Goal: Navigation & Orientation: Find specific page/section

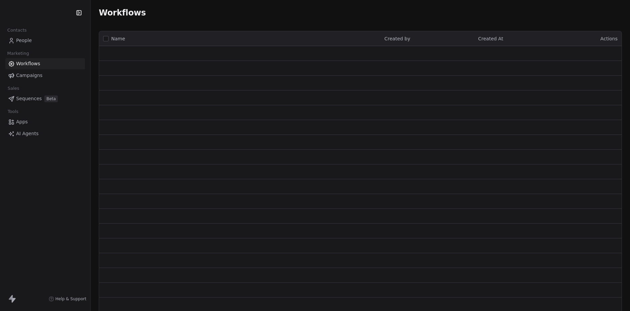
click at [54, 199] on div "Contacts People Marketing Workflows Campaigns Sales Sequences Beta Tools Apps A…" at bounding box center [45, 155] width 90 height 311
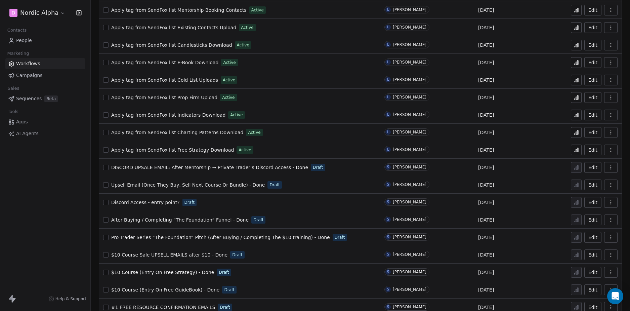
scroll to position [276, 0]
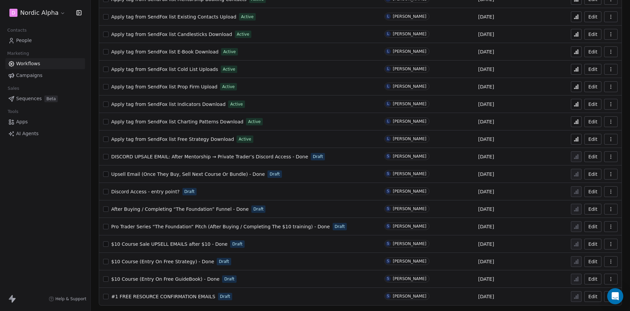
click at [174, 263] on span "$10 Course (Entry On Free Strategy) - Done" at bounding box center [162, 261] width 103 height 5
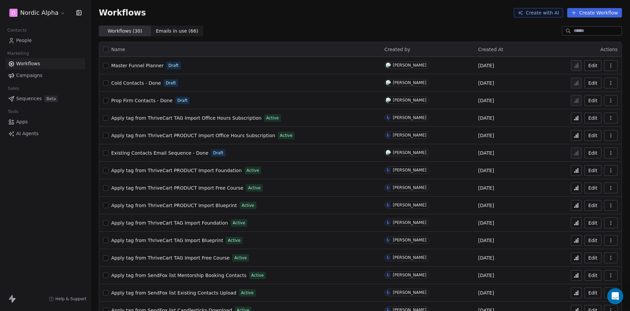
click at [393, 7] on div "Workflows Create with AI Create Workflow" at bounding box center [360, 13] width 539 height 26
click at [425, 22] on div "Workflows Create with AI Create Workflow" at bounding box center [360, 13] width 539 height 26
click at [398, 25] on div "Workflows Create with AI Create Workflow" at bounding box center [360, 13] width 539 height 26
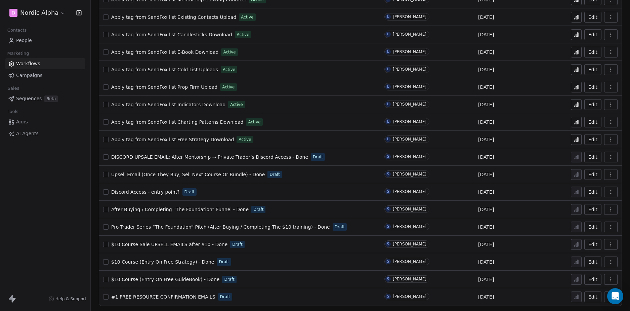
scroll to position [276, 0]
click at [163, 244] on span "$10 Course Sale UPSELL EMAILS after $10 - Done" at bounding box center [169, 243] width 116 height 5
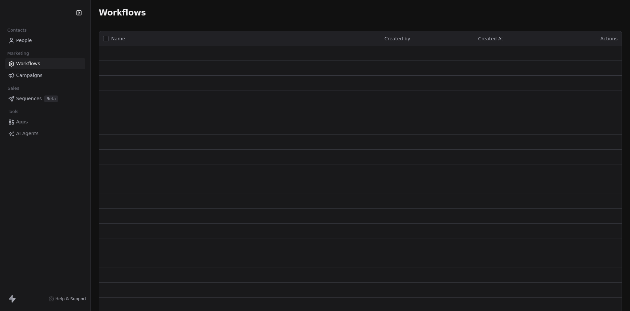
click at [213, 7] on div "Workflows" at bounding box center [360, 13] width 539 height 26
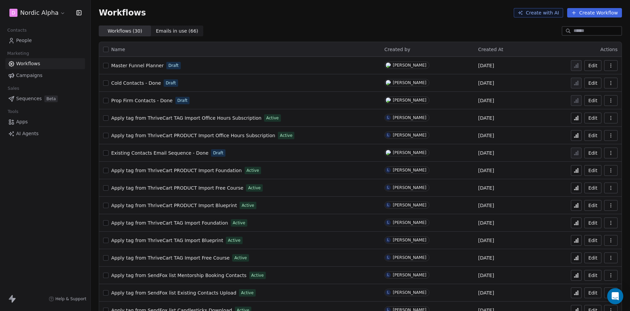
click at [342, 31] on div "Workflows ( 30 ) Workflows ( 30 ) Emails in use ( 66 ) Emails in use ( 66 )" at bounding box center [360, 31] width 539 height 11
click at [352, 23] on div "Workflows Create with AI Create Workflow" at bounding box center [360, 13] width 539 height 26
click at [354, 27] on div "Workflows ( 30 ) Workflows ( 30 ) Emails in use ( 66 ) Emails in use ( 66 )" at bounding box center [360, 31] width 539 height 11
click at [431, 22] on div "Workflows Create with AI Create Workflow" at bounding box center [360, 13] width 539 height 26
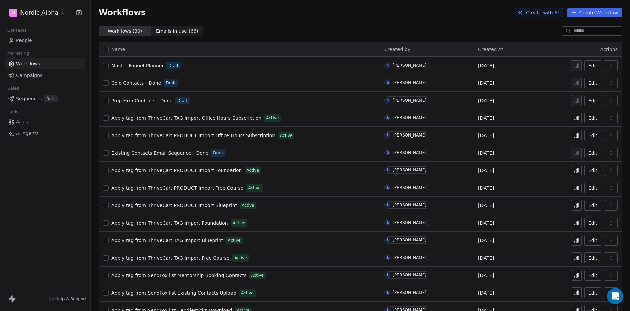
click at [313, 17] on div "Workflows Create with AI Create Workflow" at bounding box center [360, 12] width 523 height 9
click at [296, 15] on div "Workflows Create with AI Create Workflow" at bounding box center [360, 12] width 523 height 9
click at [362, 32] on div "Workflows ( 30 ) Workflows ( 30 ) Emails in use ( 66 ) Emails in use ( 66 )" at bounding box center [360, 31] width 539 height 11
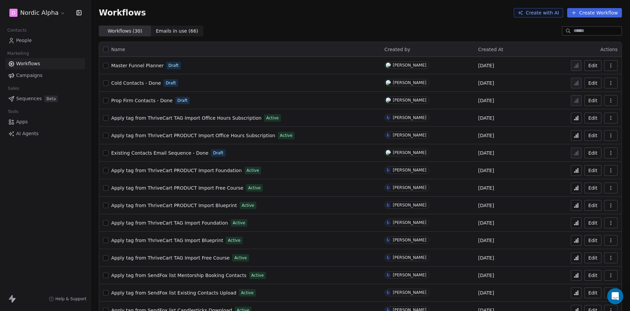
click at [423, 22] on div "Workflows Create with AI Create Workflow" at bounding box center [360, 13] width 539 height 26
click at [460, 28] on div "Workflows ( 30 ) Workflows ( 30 ) Emails in use ( 66 ) Emails in use ( 66 )" at bounding box center [360, 31] width 539 height 11
click at [488, 24] on div "Workflows Create with AI Create Workflow" at bounding box center [360, 13] width 539 height 26
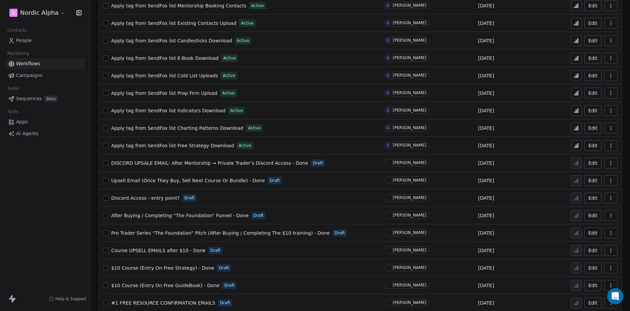
scroll to position [276, 0]
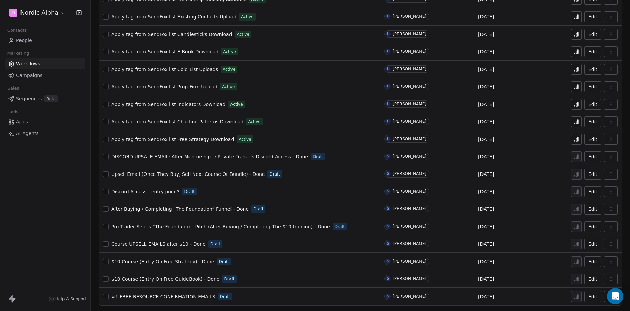
click at [179, 281] on span "$10 Course (Entry On Free GuideBook) - Done" at bounding box center [165, 278] width 108 height 5
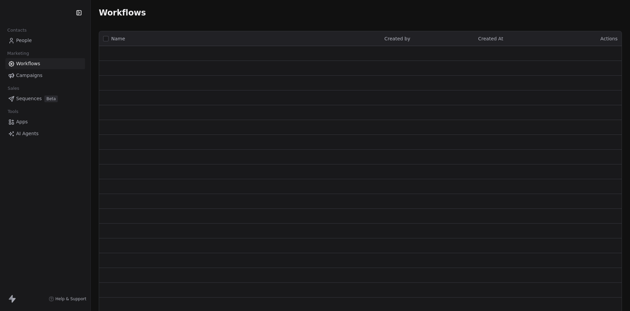
click at [206, 5] on div "Workflows" at bounding box center [360, 13] width 539 height 26
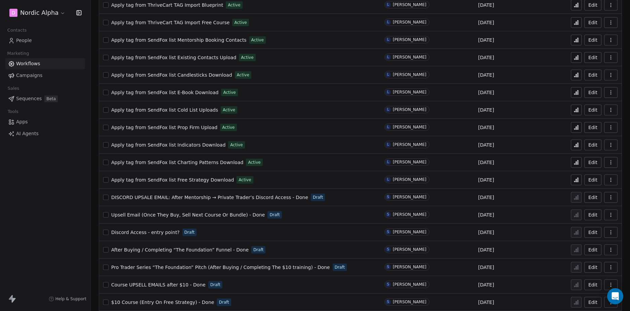
scroll to position [276, 0]
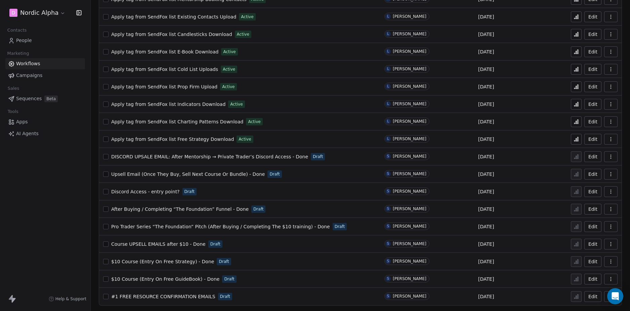
click at [31, 226] on div "D Nordic Alpha Contacts People Marketing Workflows Campaigns Sales Sequences Be…" at bounding box center [45, 155] width 90 height 311
click at [51, 219] on div "D Nordic Alpha Contacts People Marketing Workflows Campaigns Sales Sequences Be…" at bounding box center [45, 155] width 90 height 311
click at [52, 218] on div "D Nordic Alpha Contacts People Marketing Workflows Campaigns Sales Sequences Be…" at bounding box center [45, 155] width 90 height 311
click at [46, 191] on div "D Nordic Alpha Contacts People Marketing Workflows Campaigns Sales Sequences Be…" at bounding box center [45, 155] width 90 height 311
click at [60, 244] on div "D Nordic Alpha Contacts People Marketing Workflows Campaigns Sales Sequences Be…" at bounding box center [45, 155] width 90 height 311
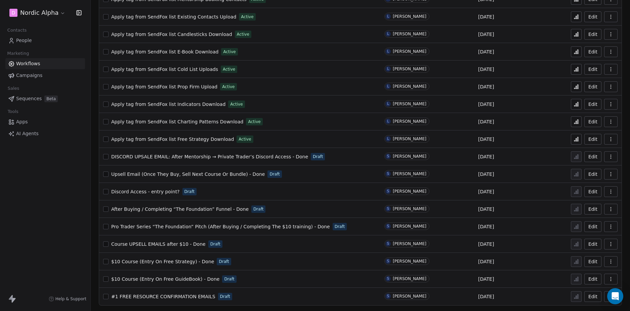
click at [174, 297] on span "#1 FREE RESOURCE CONFIRMATION EMAILS" at bounding box center [163, 296] width 104 height 5
click at [51, 207] on div "D Nordic Alpha Contacts People Marketing Workflows Campaigns Sales Sequences Be…" at bounding box center [45, 155] width 90 height 311
click at [178, 296] on span "#1 FREE RESOURCE CONFIRMATION EMAILS" at bounding box center [163, 296] width 104 height 5
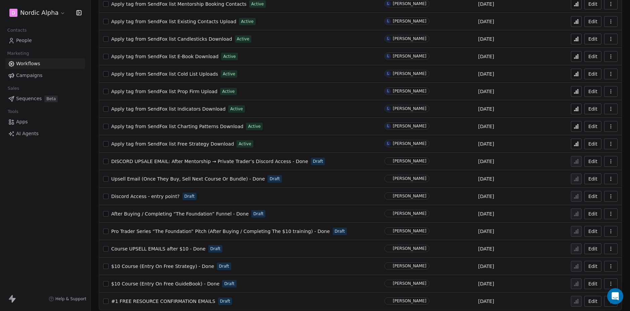
scroll to position [276, 0]
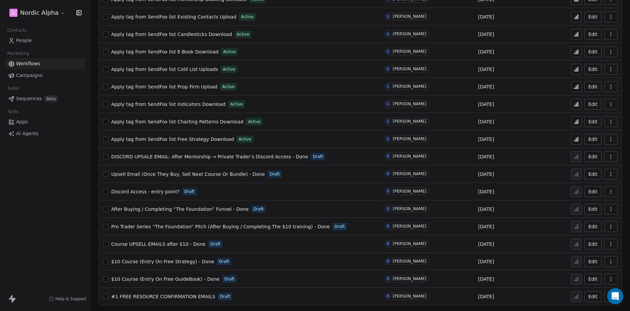
click at [181, 278] on span "$10 Course (Entry On Free GuideBook) - Done" at bounding box center [165, 278] width 108 height 5
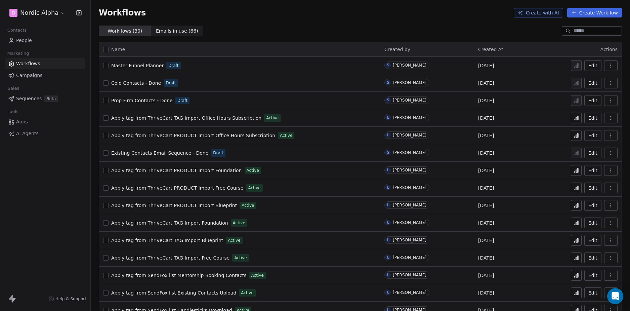
click at [345, 32] on div "Workflows ( 30 ) Workflows ( 30 ) Emails in use ( 66 ) Emails in use ( 66 )" at bounding box center [360, 31] width 539 height 11
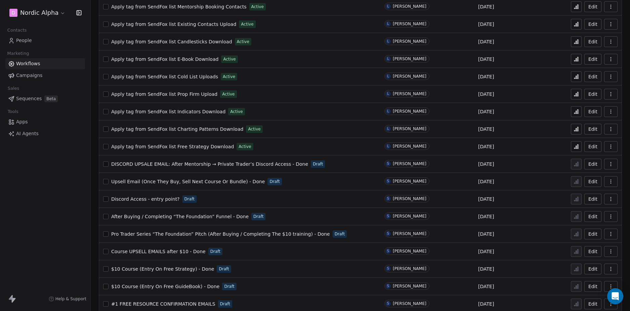
scroll to position [276, 0]
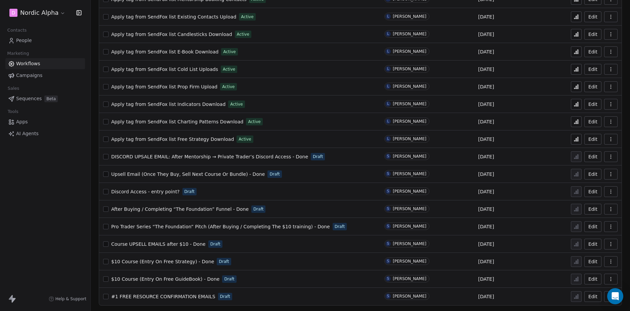
click at [162, 246] on span "Course UPSELL EMAILS after $10 - Done" at bounding box center [158, 243] width 94 height 5
click at [186, 279] on span "$10 Course (Entry On Free GuideBook) - Done" at bounding box center [165, 278] width 108 height 5
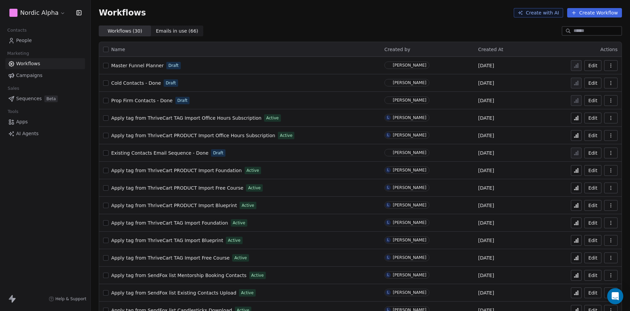
drag, startPoint x: 44, startPoint y: 218, endPoint x: 218, endPoint y: 176, distance: 178.8
click at [44, 218] on div "Nordic Alpha Contacts People Marketing Workflows Campaigns Sales Sequences Beta…" at bounding box center [45, 155] width 90 height 311
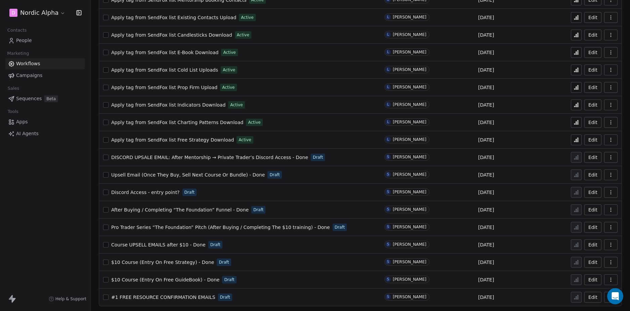
scroll to position [276, 0]
click at [66, 251] on div "D Nordic Alpha Contacts People Marketing Workflows Campaigns Sales Sequences Be…" at bounding box center [45, 155] width 90 height 311
click at [63, 243] on div "D Nordic Alpha Contacts People Marketing Workflows Campaigns Sales Sequences Be…" at bounding box center [45, 155] width 90 height 311
click at [73, 244] on div "D Nordic Alpha Contacts People Marketing Workflows Campaigns Sales Sequences Be…" at bounding box center [45, 155] width 90 height 311
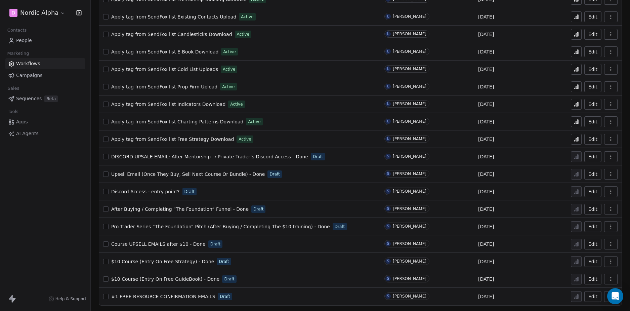
click at [608, 278] on icon "button" at bounding box center [610, 278] width 5 height 5
click at [33, 227] on div "D Nordic Alpha Contacts People Marketing Workflows Campaigns Sales Sequences Be…" at bounding box center [45, 155] width 90 height 311
click at [63, 219] on div "D Nordic Alpha Contacts People Marketing Workflows Campaigns Sales Sequences Be…" at bounding box center [45, 155] width 90 height 311
click at [64, 184] on div "D Nordic Alpha Contacts People Marketing Workflows Campaigns Sales Sequences Be…" at bounding box center [45, 155] width 90 height 311
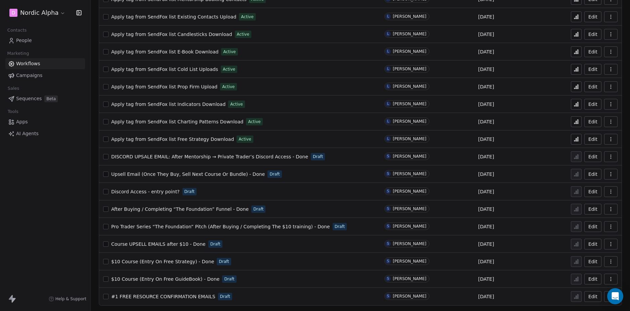
click at [50, 178] on div "D Nordic Alpha Contacts People Marketing Workflows Campaigns Sales Sequences Be…" at bounding box center [45, 155] width 90 height 311
